Goal: Task Accomplishment & Management: Use online tool/utility

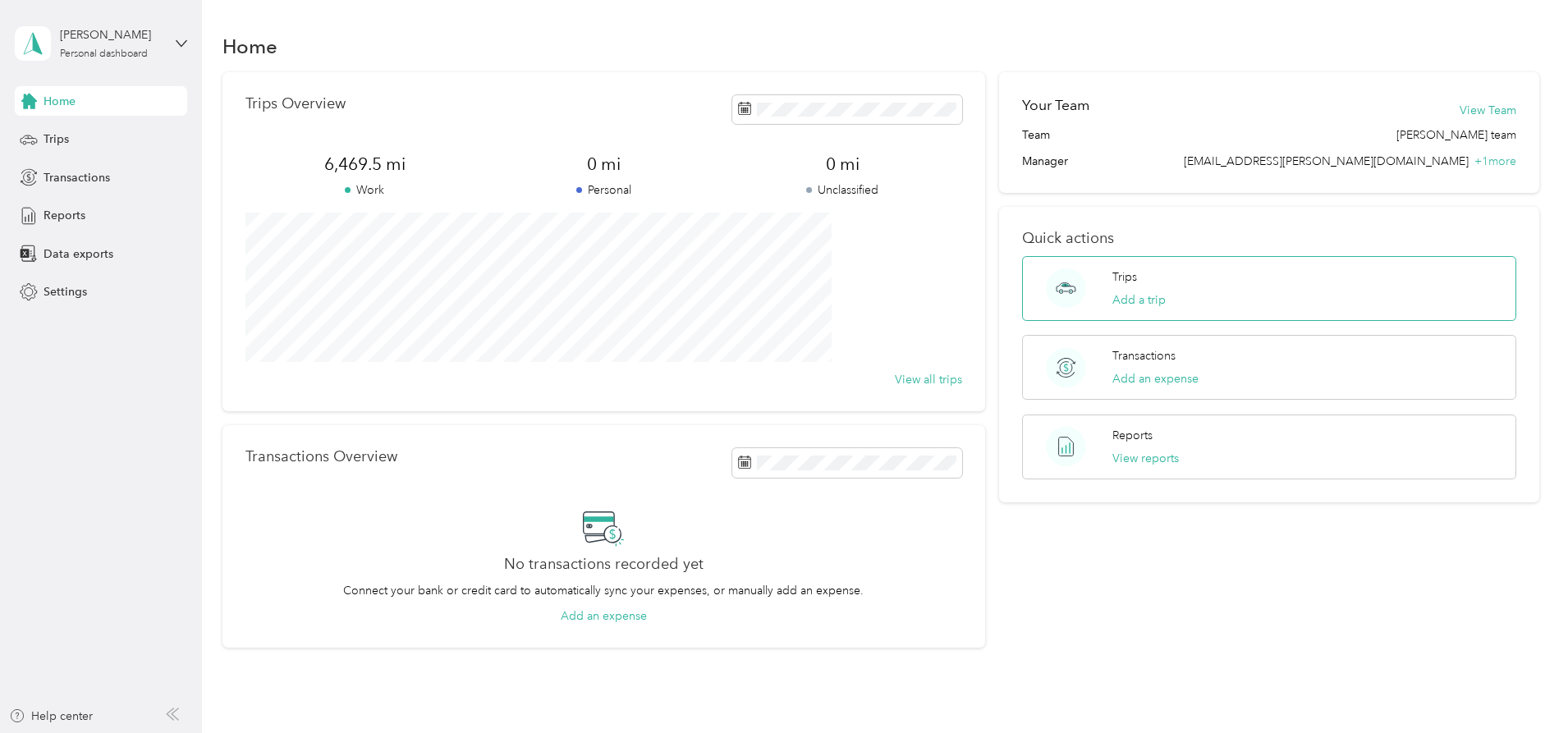
click at [1112, 289] on div "Trips Add a trip" at bounding box center [1139, 289] width 53 height 40
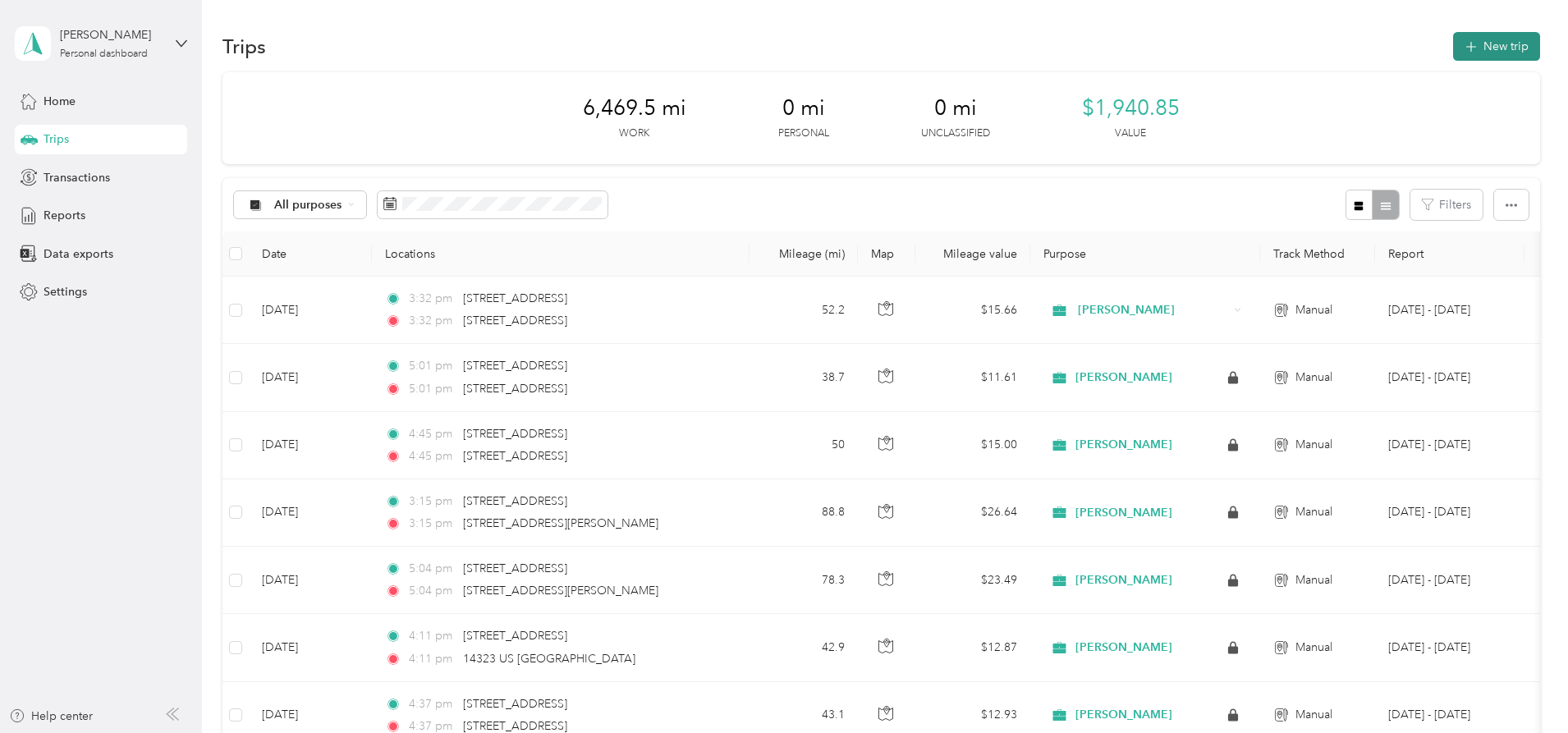
click at [1453, 41] on button "New trip" at bounding box center [1496, 46] width 87 height 29
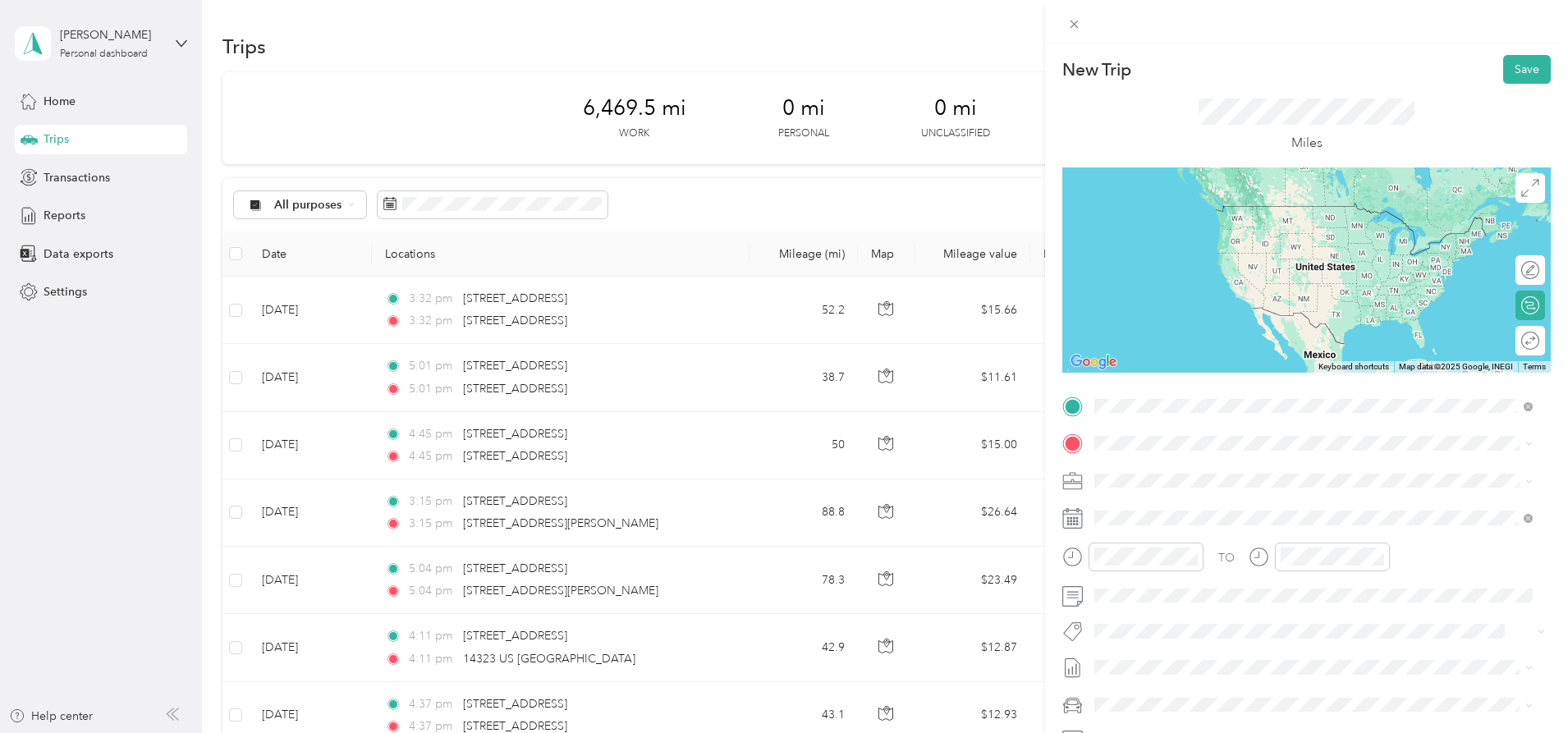
click at [1198, 557] on span "[STREET_ADDRESS][US_STATE]" at bounding box center [1207, 551] width 164 height 15
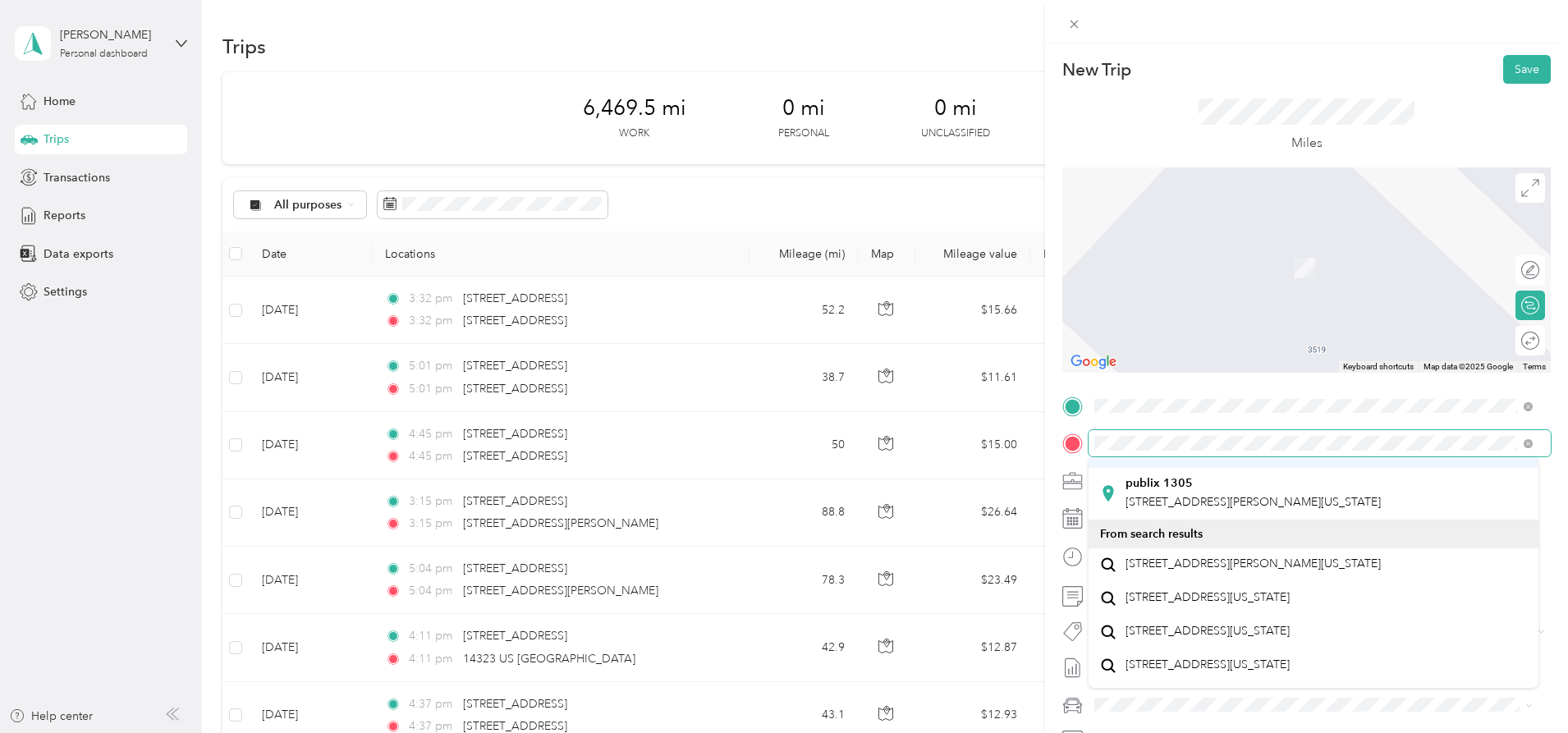
scroll to position [164, 0]
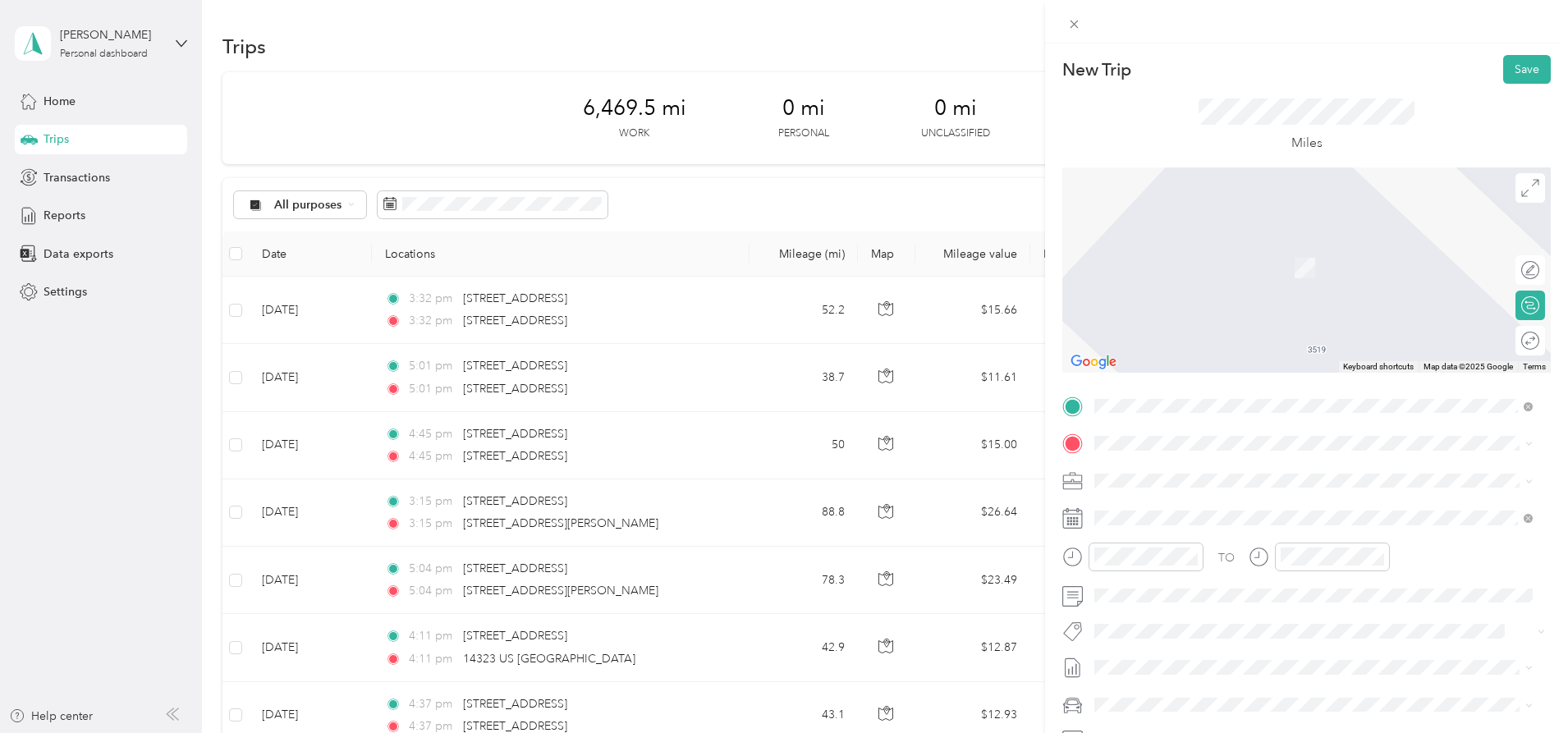
click at [1167, 542] on span "[STREET_ADDRESS][PERSON_NAME][US_STATE]" at bounding box center [1254, 538] width 256 height 15
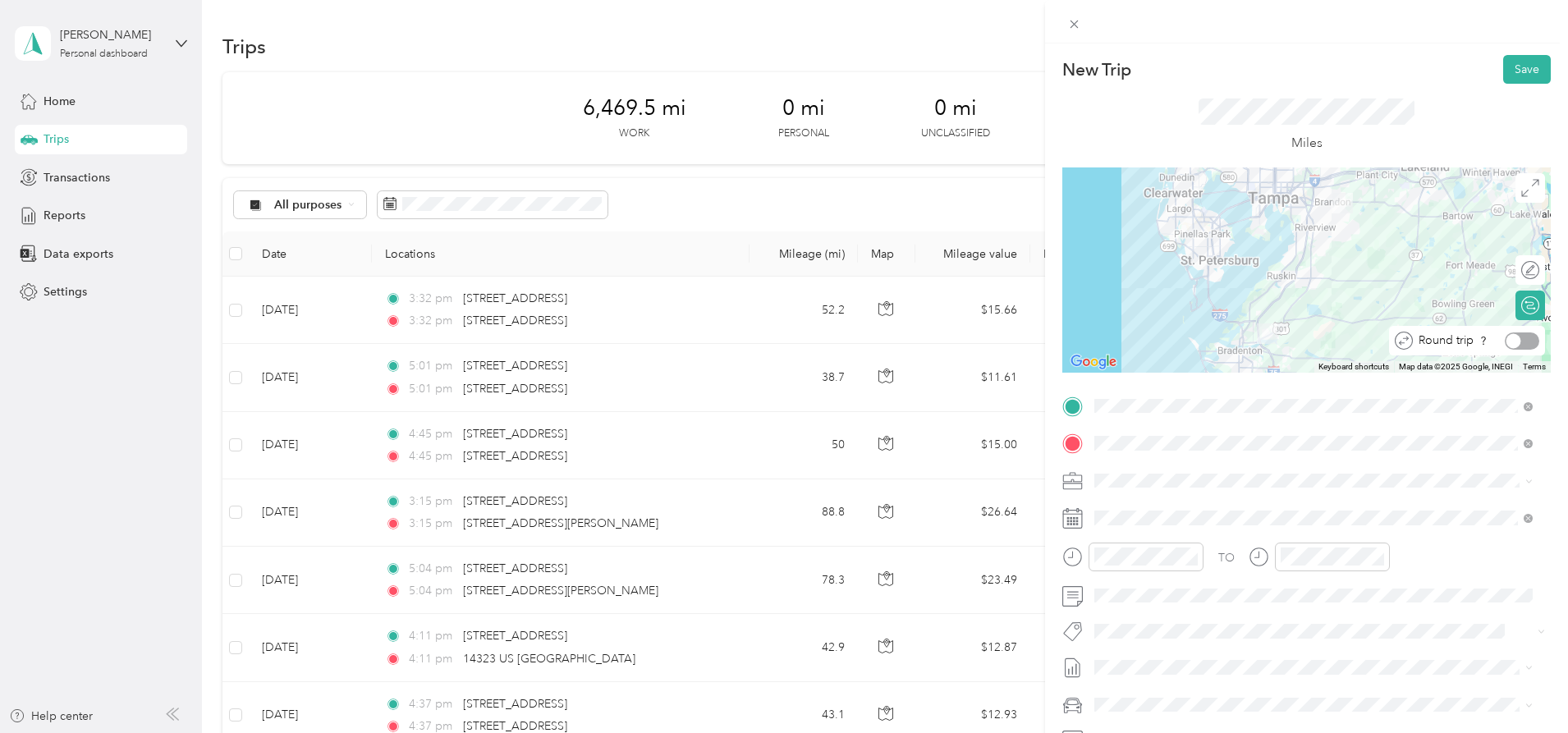
click at [1507, 340] on div at bounding box center [1514, 341] width 15 height 15
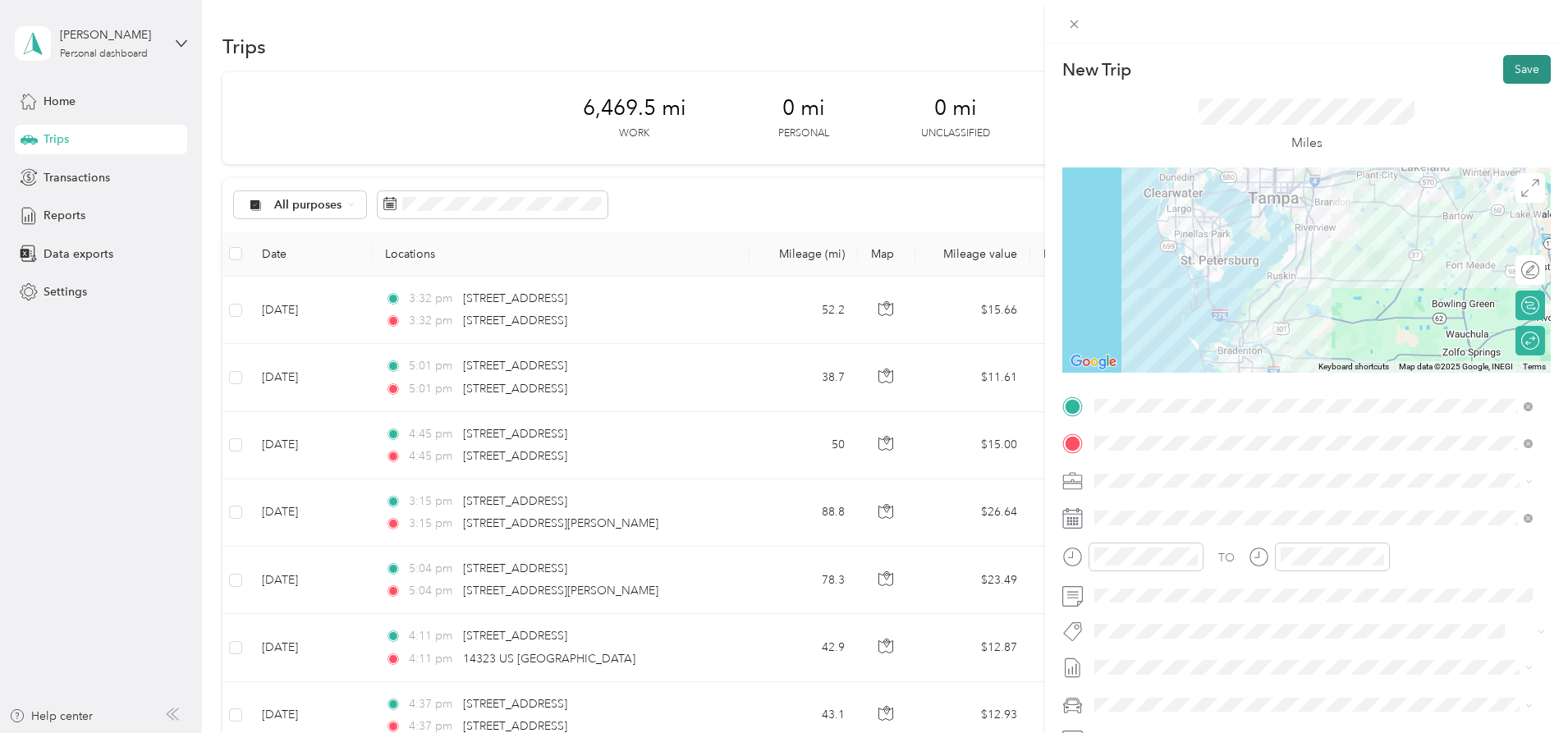
click at [1510, 67] on button "Save" at bounding box center [1527, 69] width 47 height 29
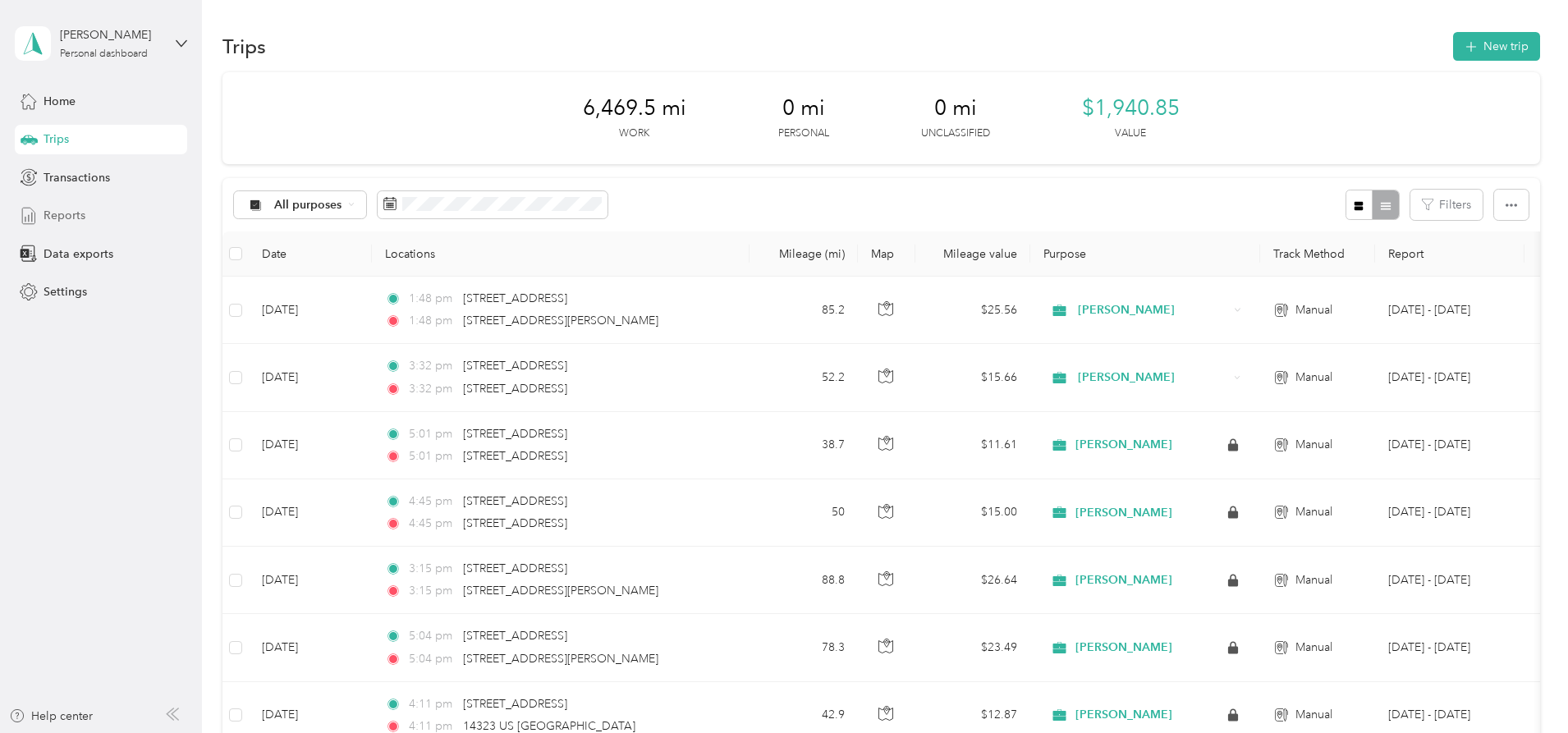
click at [69, 215] on span "Reports" at bounding box center [65, 215] width 42 height 18
